Goal: Navigation & Orientation: Find specific page/section

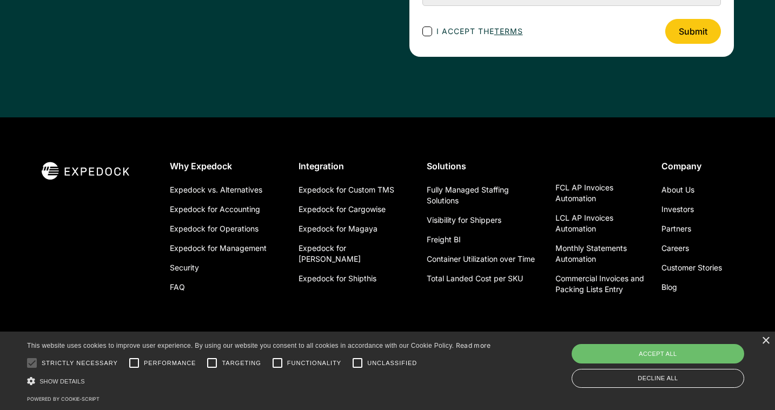
scroll to position [3915, 0]
click at [766, 344] on div "×" at bounding box center [765, 341] width 8 height 8
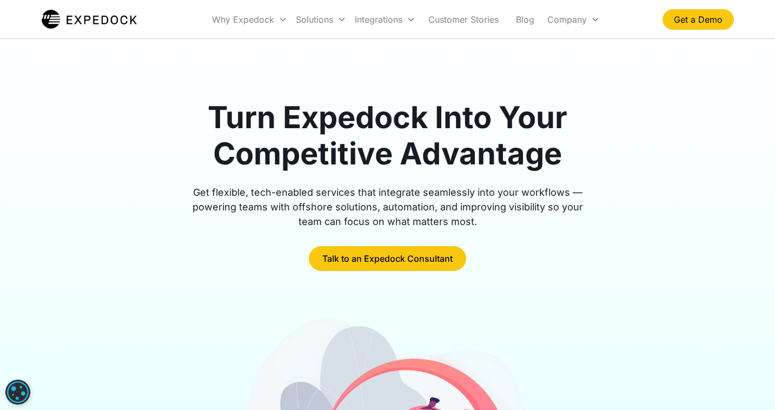
scroll to position [0, 0]
click at [482, 14] on link "Customer Stories" at bounding box center [464, 19] width 88 height 37
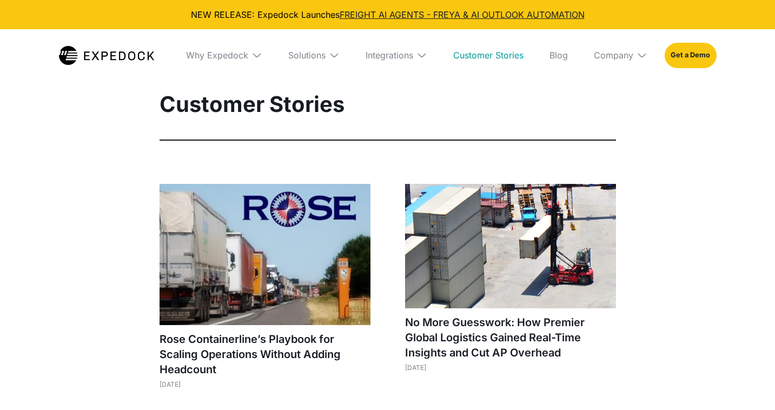
select select
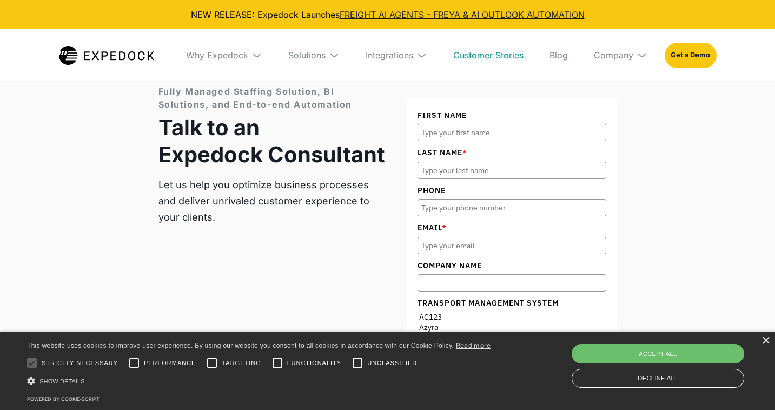
scroll to position [1531, 0]
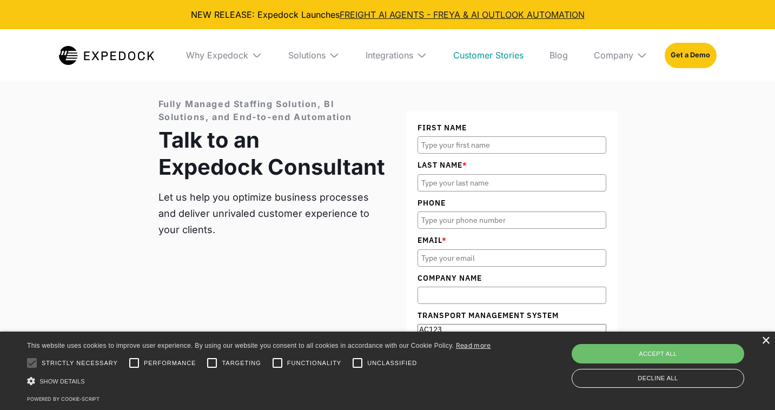
click at [764, 341] on div "×" at bounding box center [765, 341] width 8 height 8
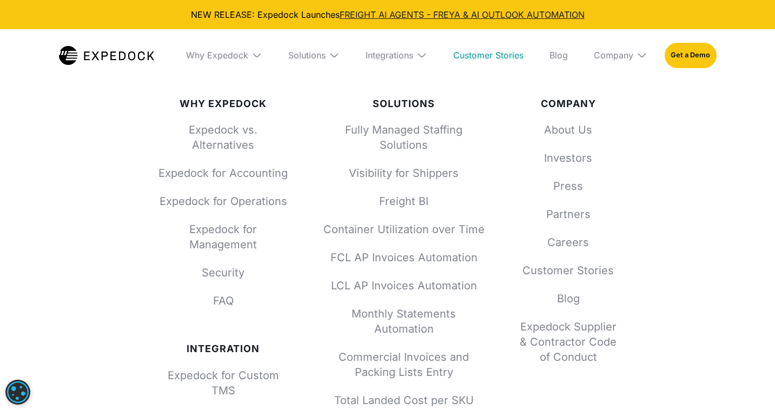
scroll to position [1924, 0]
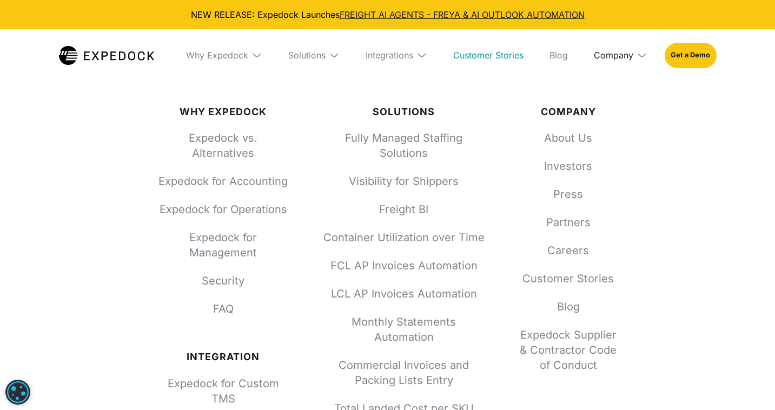
click at [615, 51] on div "Company" at bounding box center [613, 55] width 39 height 11
click at [609, 89] on link "About Us" at bounding box center [620, 95] width 71 height 28
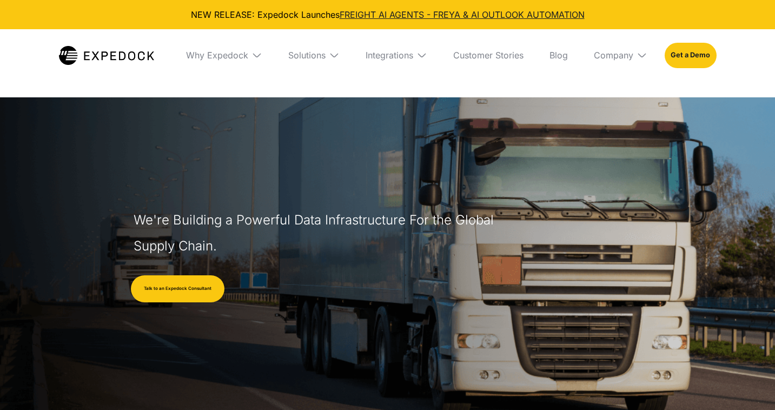
select select
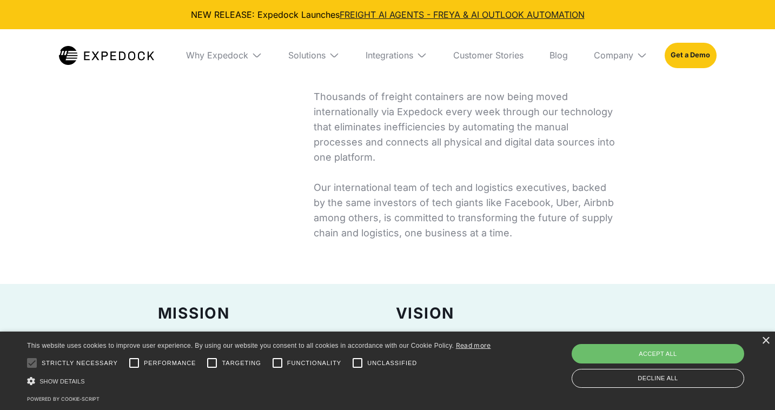
scroll to position [651, 0]
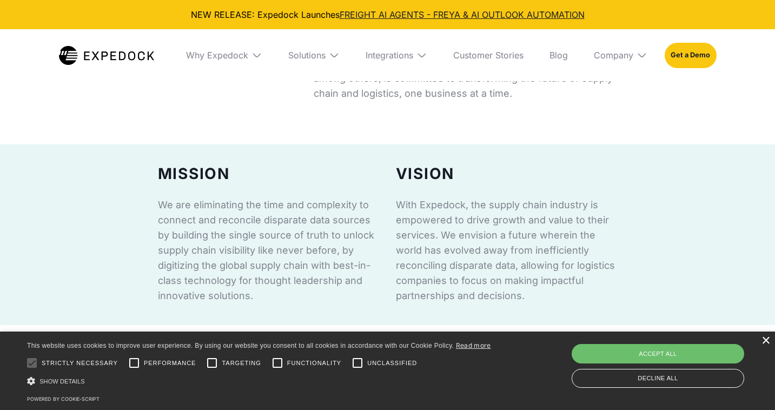
click at [762, 340] on div "×" at bounding box center [765, 341] width 8 height 8
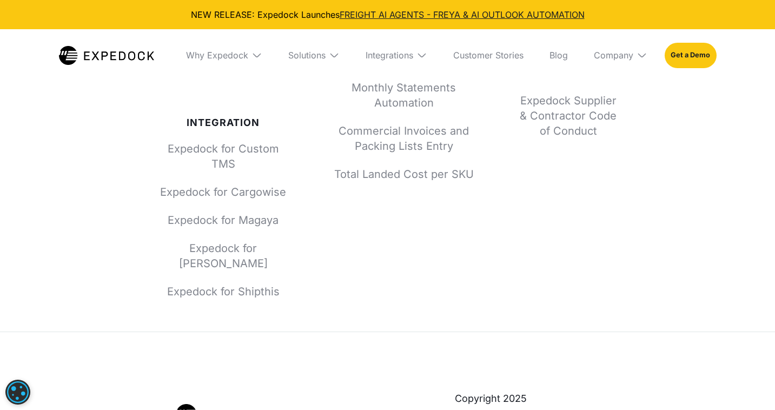
scroll to position [4852, 0]
